Goal: Transaction & Acquisition: Subscribe to service/newsletter

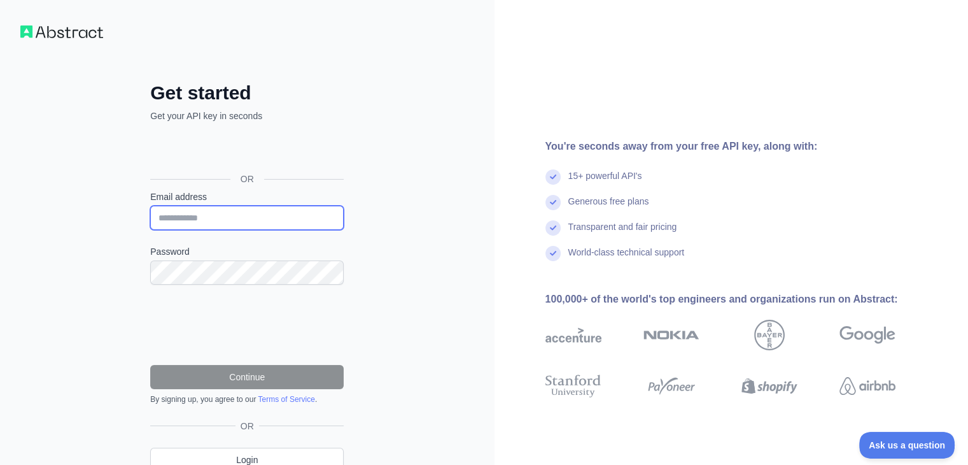
click at [247, 216] on input "Email address" at bounding box center [246, 218] width 193 height 24
type input "**********"
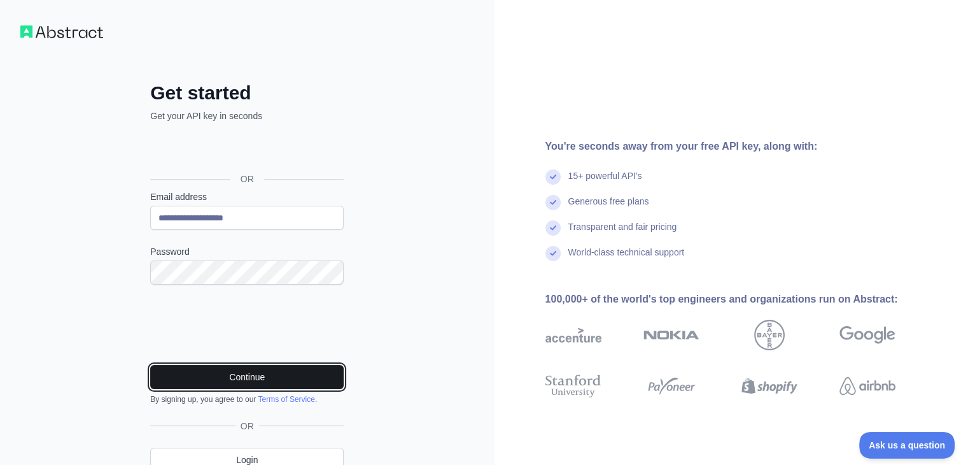
click at [247, 375] on button "Continue" at bounding box center [246, 377] width 193 height 24
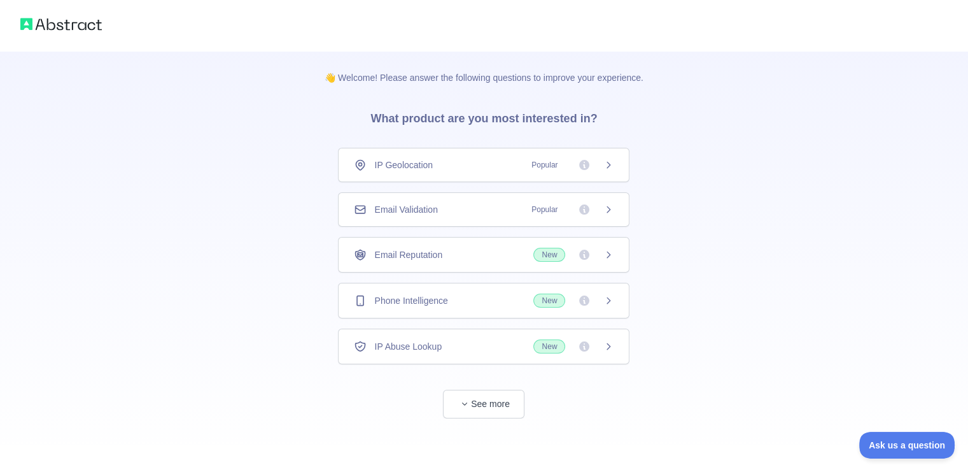
click at [432, 209] on span "Email Validation" at bounding box center [405, 209] width 63 height 13
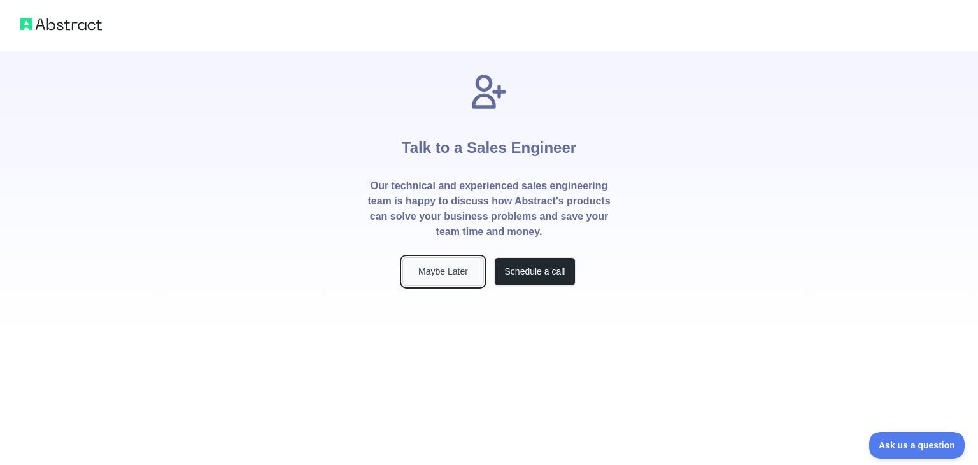
click at [430, 267] on button "Maybe Later" at bounding box center [442, 271] width 81 height 29
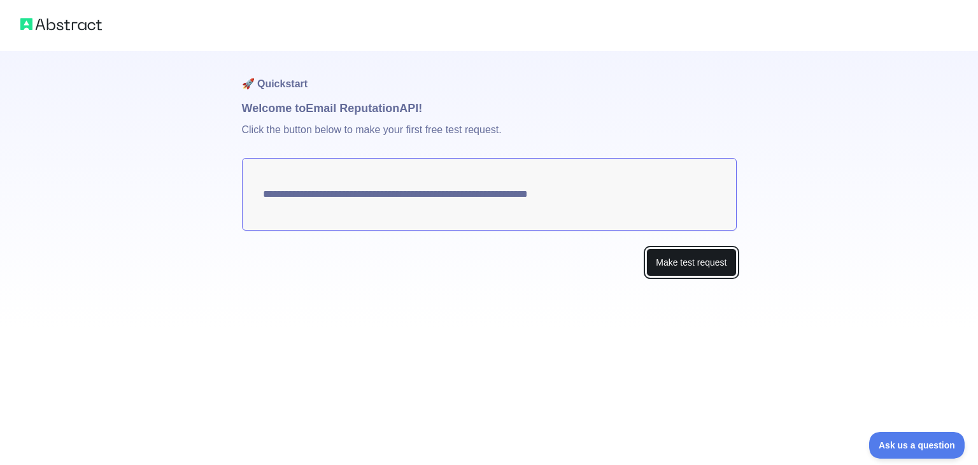
click at [698, 264] on button "Make test request" at bounding box center [691, 262] width 90 height 29
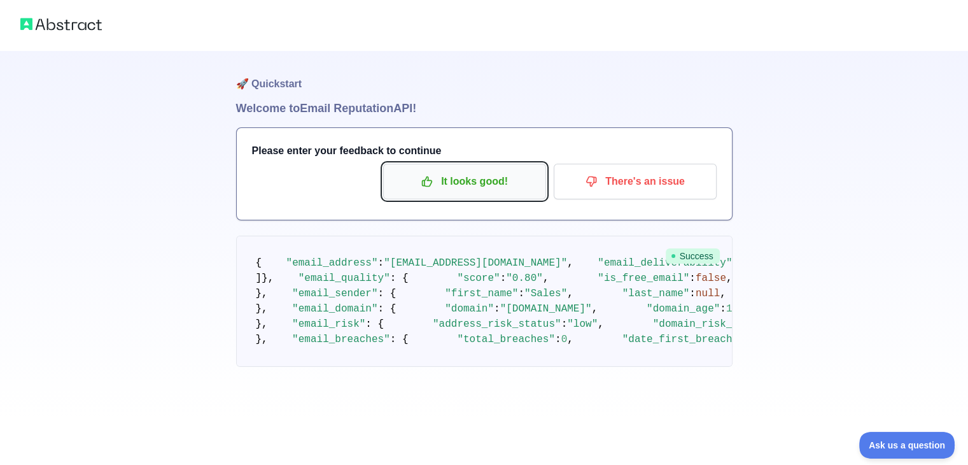
click at [443, 179] on p "It looks good!" at bounding box center [465, 182] width 144 height 22
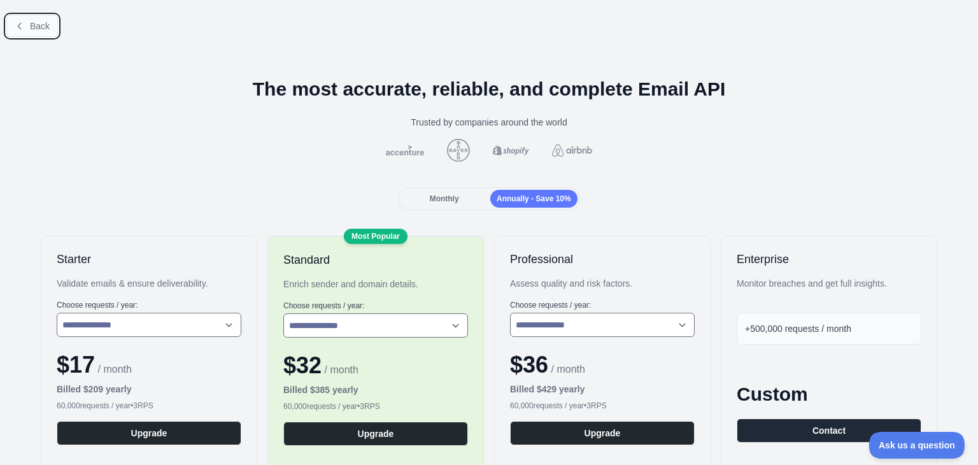
click at [33, 25] on span "Back" at bounding box center [40, 26] width 20 height 10
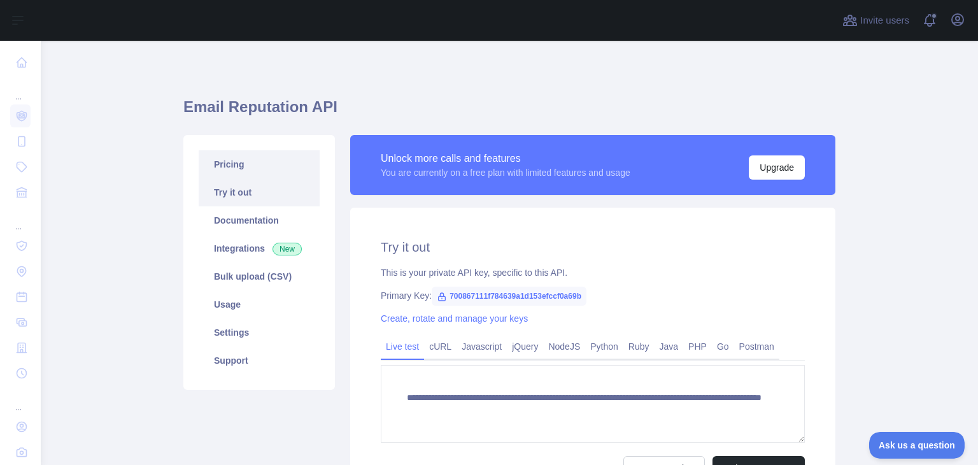
click at [225, 165] on link "Pricing" at bounding box center [259, 164] width 121 height 28
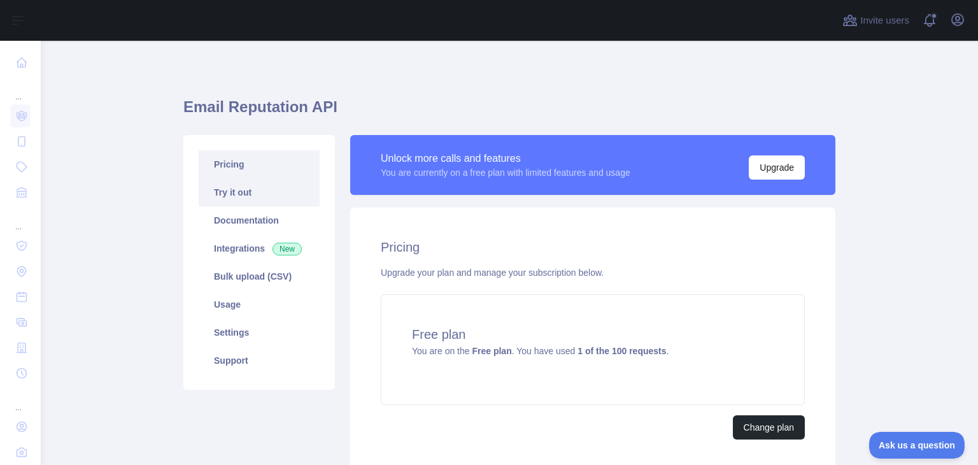
click at [219, 199] on link "Try it out" at bounding box center [259, 192] width 121 height 28
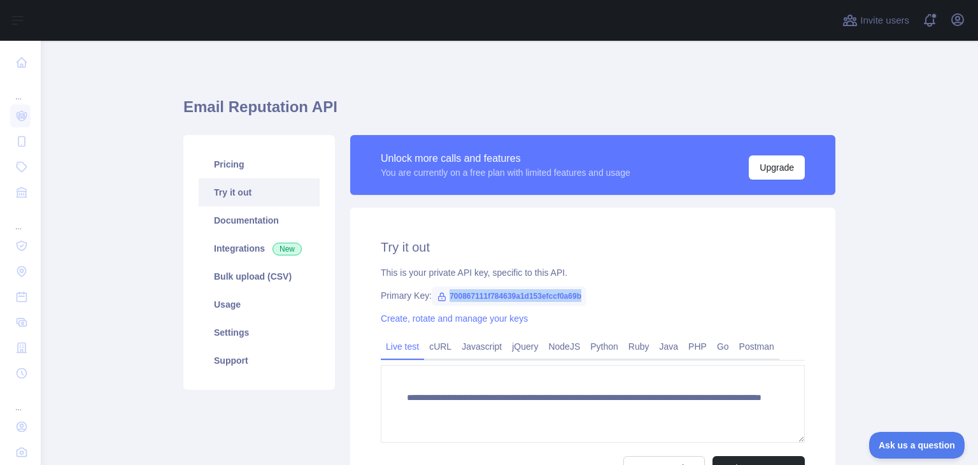
drag, startPoint x: 443, startPoint y: 295, endPoint x: 575, endPoint y: 296, distance: 131.8
click at [575, 296] on span "700867111f784639a1d153efccf0a69b" at bounding box center [509, 295] width 155 height 19
copy span "700867111f784639a1d153efccf0a69b"
click at [601, 232] on div "**********" at bounding box center [592, 359] width 485 height 303
